Goal: Task Accomplishment & Management: Manage account settings

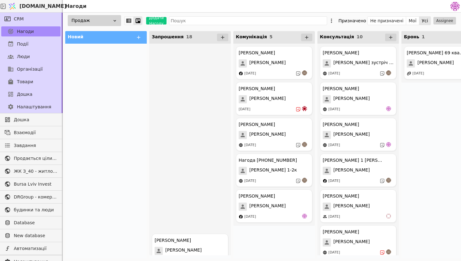
scroll to position [435, 0]
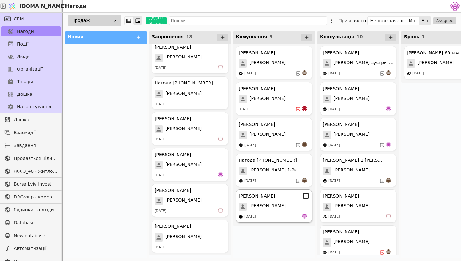
click at [263, 211] on div "Олена Олена 05.09.2025" at bounding box center [274, 205] width 77 height 33
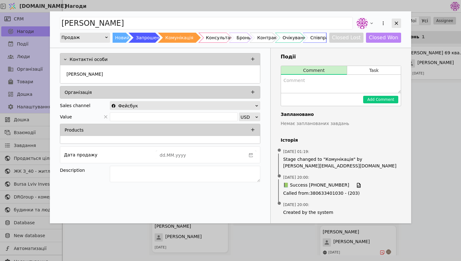
click at [398, 24] on icon "Add Opportunity" at bounding box center [396, 23] width 3 height 3
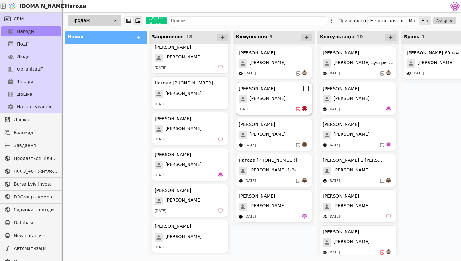
click at [276, 99] on div "[PERSON_NAME]" at bounding box center [274, 99] width 71 height 8
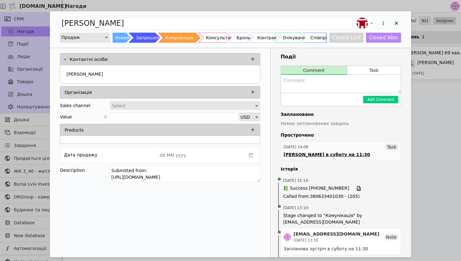
click at [328, 154] on div "[PERSON_NAME] в суботу на 11:30" at bounding box center [327, 154] width 87 height 7
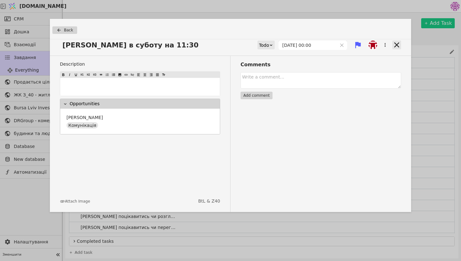
click at [397, 45] on icon at bounding box center [397, 44] width 5 height 5
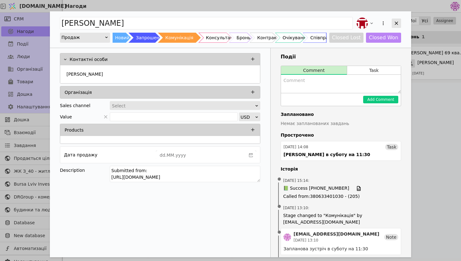
click at [401, 24] on div "Add Opportunity" at bounding box center [396, 23] width 9 height 9
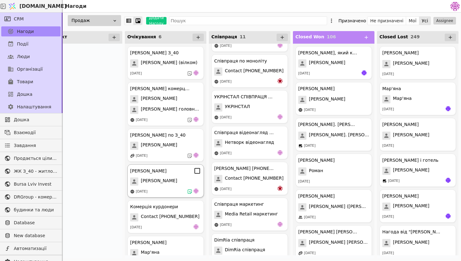
scroll to position [16, 0]
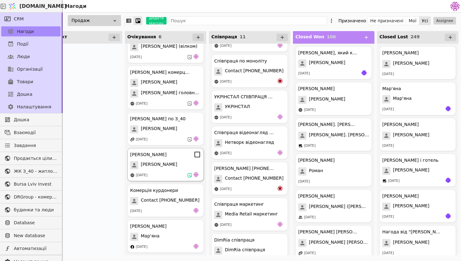
click at [168, 174] on div "[DATE]" at bounding box center [165, 175] width 71 height 6
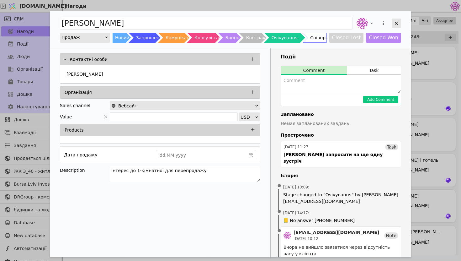
click at [393, 20] on div "Add Opportunity" at bounding box center [396, 23] width 9 height 9
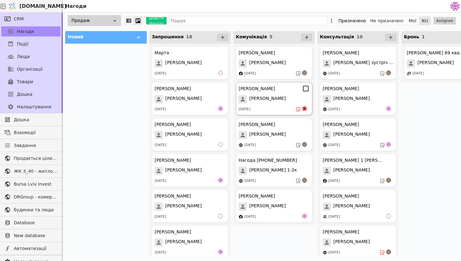
click at [279, 105] on div "[PERSON_NAME] Курдонери [PERSON_NAME] [DATE]" at bounding box center [274, 98] width 77 height 33
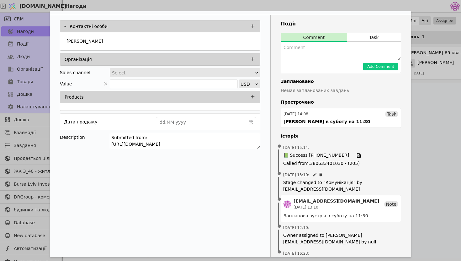
scroll to position [41, 0]
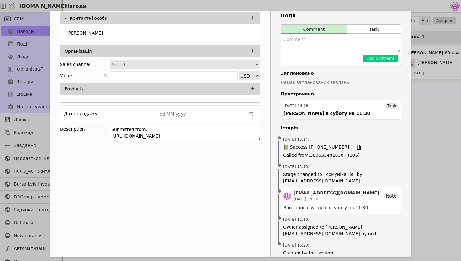
click at [415, 153] on div "[PERSON_NAME] Продаж Новий Запрошення Комунікація Консультація Бронь Контракт О…" at bounding box center [230, 130] width 461 height 261
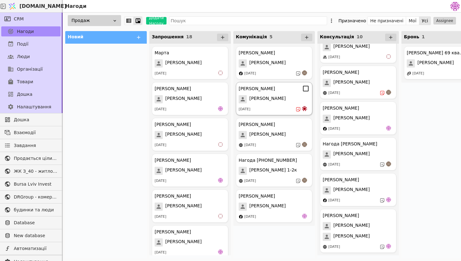
click at [283, 97] on div "[PERSON_NAME]" at bounding box center [274, 99] width 71 height 8
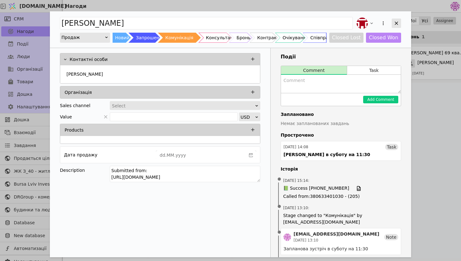
click at [398, 23] on icon "Add Opportunity" at bounding box center [397, 23] width 6 height 6
